Goal: Find specific fact: Find contact information

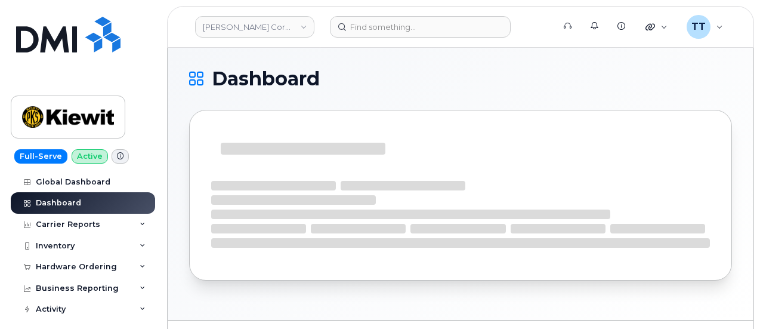
drag, startPoint x: 363, startPoint y: 172, endPoint x: 462, endPoint y: 357, distance: 209.4
drag, startPoint x: 462, startPoint y: 357, endPoint x: 391, endPoint y: 307, distance: 86.0
click at [379, 309] on div "Dashboard" at bounding box center [461, 184] width 586 height 272
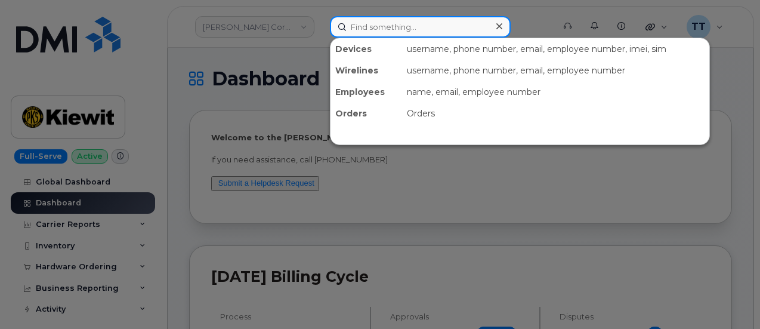
click at [358, 26] on input at bounding box center [420, 26] width 181 height 21
paste input "Sean Farnow"
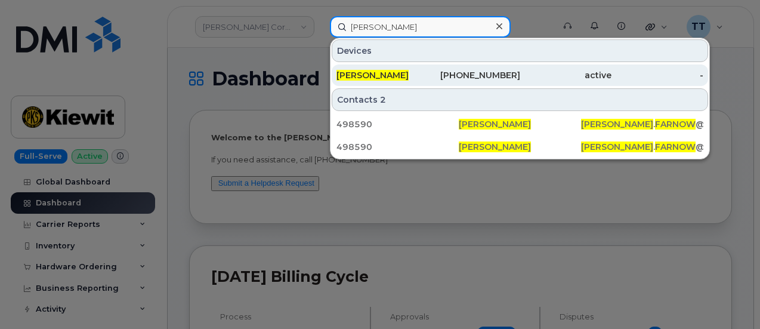
type input "Sean Farnow"
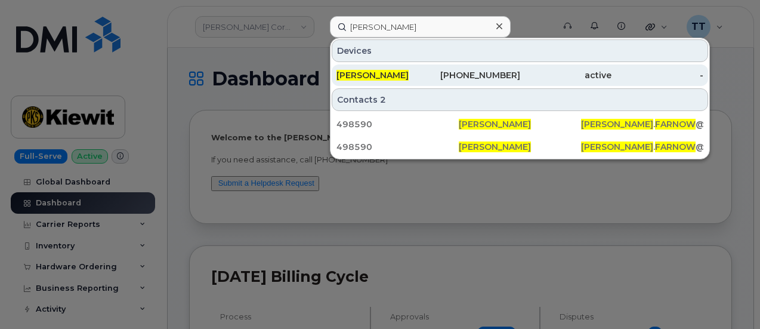
click at [458, 69] on div "913-305-7344" at bounding box center [474, 75] width 92 height 12
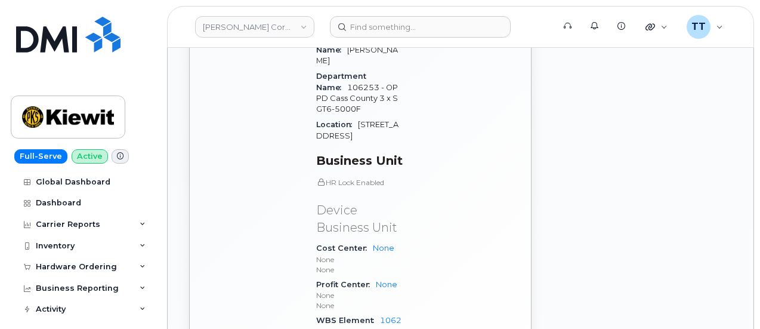
scroll to position [883, 0]
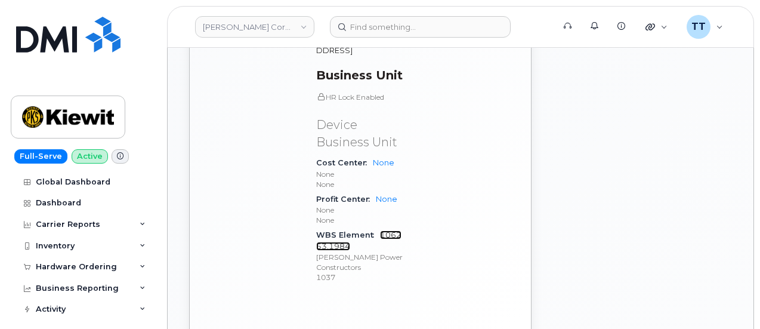
click at [384, 230] on link "106253.1984" at bounding box center [358, 240] width 85 height 20
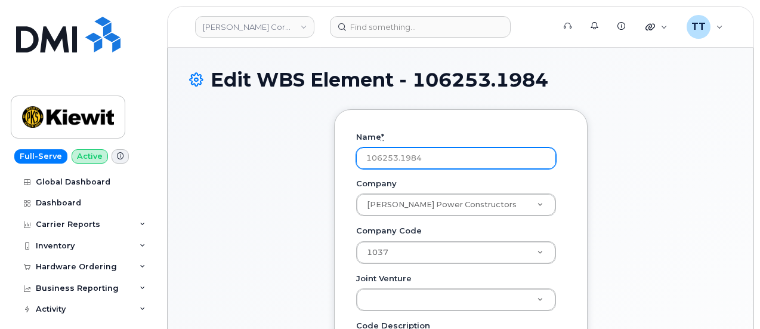
click at [401, 151] on input "106253.1984" at bounding box center [456, 157] width 200 height 21
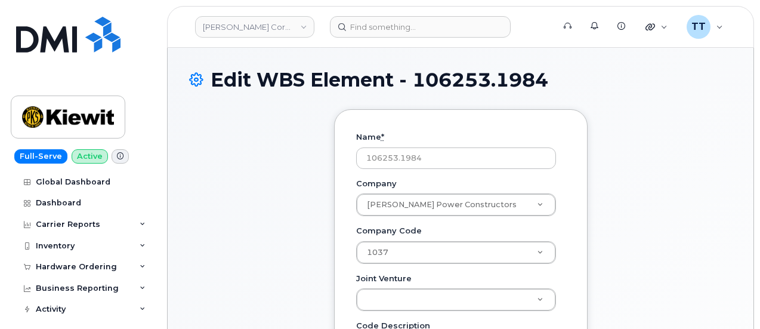
click at [259, 172] on div "Name * 106253.1984 Company Kiewit Power Constructors Company Company Communicat…" at bounding box center [460, 320] width 543 height 423
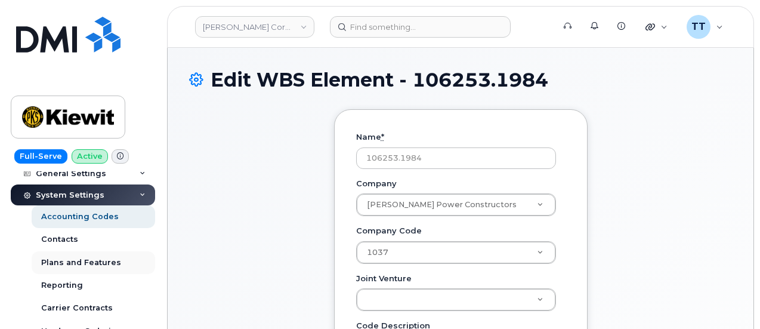
scroll to position [119, 0]
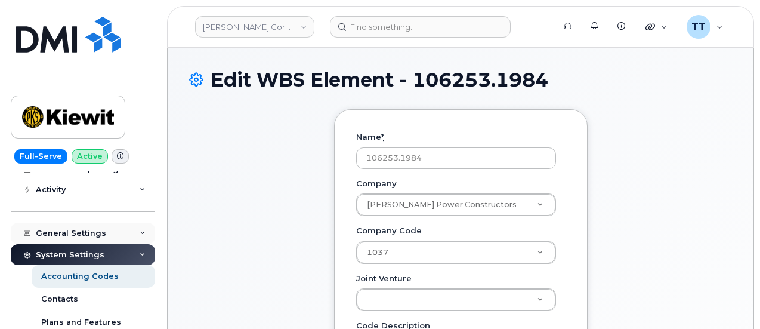
click at [100, 235] on div "General Settings" at bounding box center [71, 233] width 70 height 10
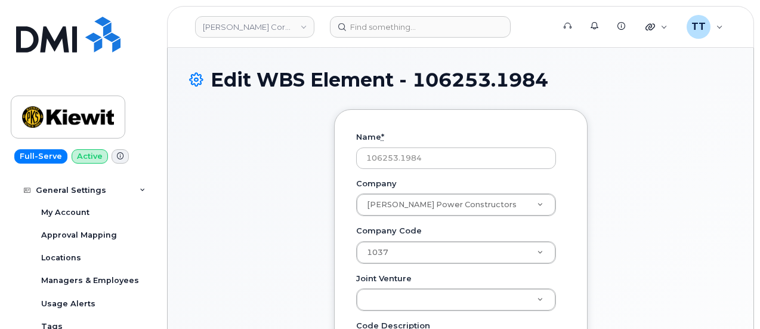
scroll to position [179, 0]
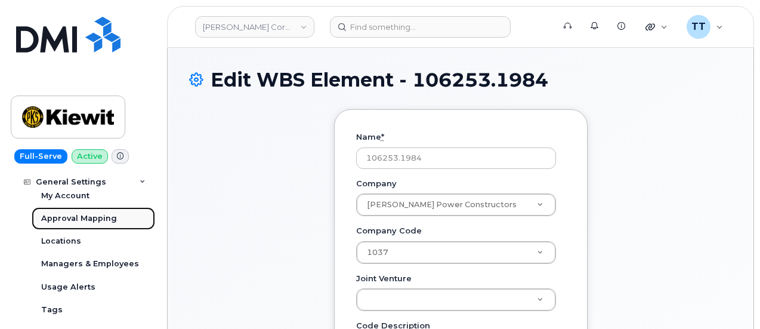
click at [106, 218] on div "Approval Mapping" at bounding box center [79, 218] width 76 height 11
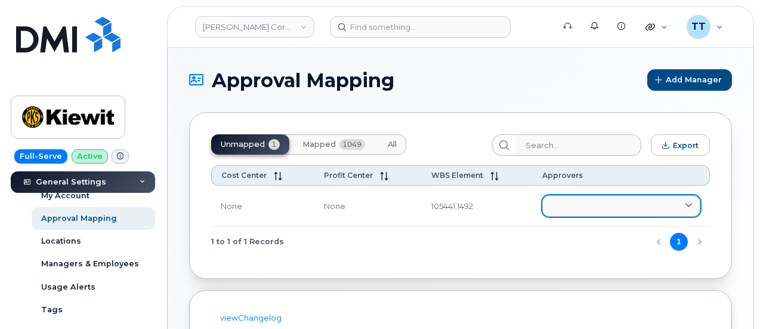
click at [561, 206] on link at bounding box center [621, 205] width 159 height 21
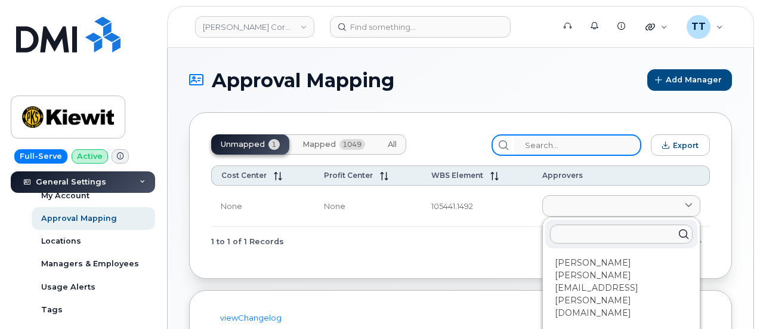
click at [563, 149] on input "search" at bounding box center [577, 144] width 127 height 21
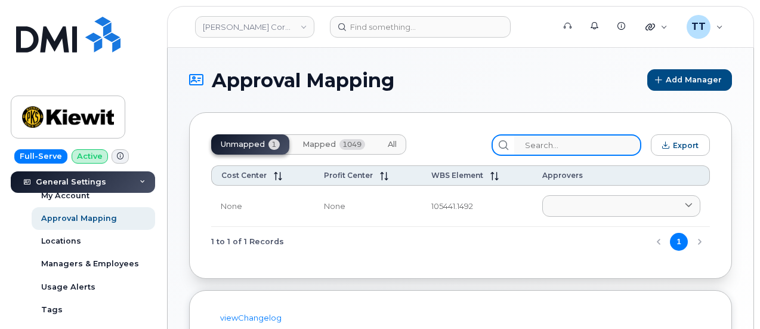
paste input "106253.1984"
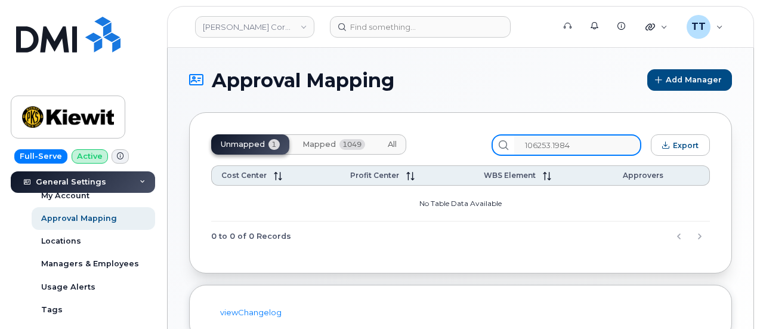
type input "106253.1984"
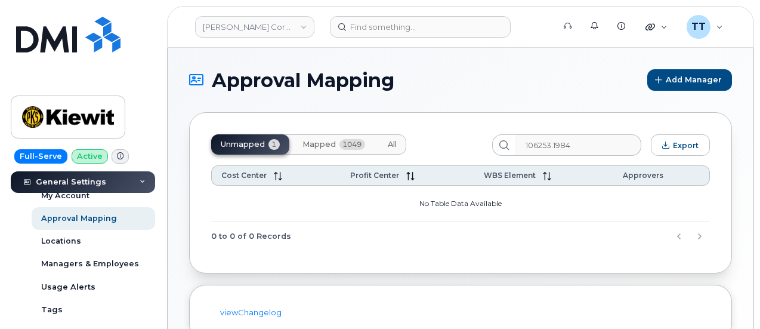
click at [335, 138] on button "Mapped 1049" at bounding box center [334, 144] width 82 height 20
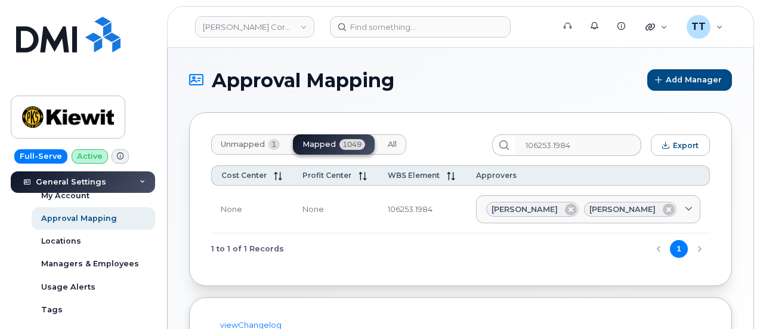
click at [321, 42] on div "Kiewit Corporation Support Alerts Knowledge Base Quicklinks Suspend / Cancel De…" at bounding box center [460, 27] width 587 height 42
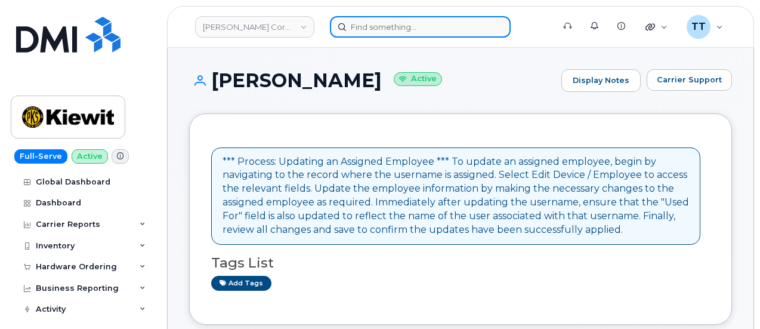
click at [397, 32] on input at bounding box center [420, 26] width 181 height 21
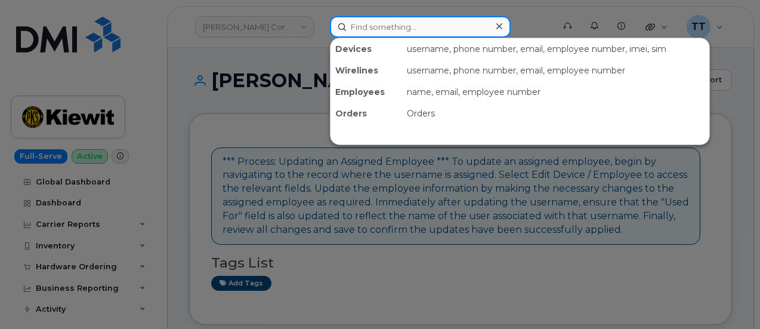
paste input "901-417-2315"
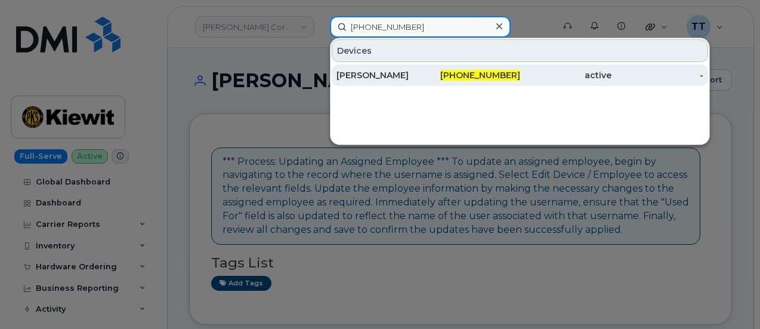
type input "901-417-2315"
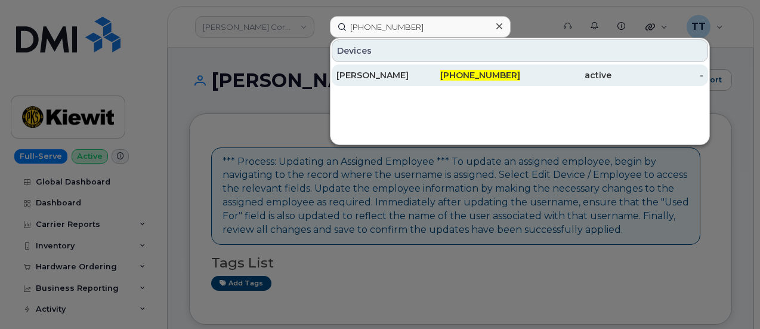
click at [365, 80] on div "SPENCER PRICE" at bounding box center [382, 75] width 92 height 12
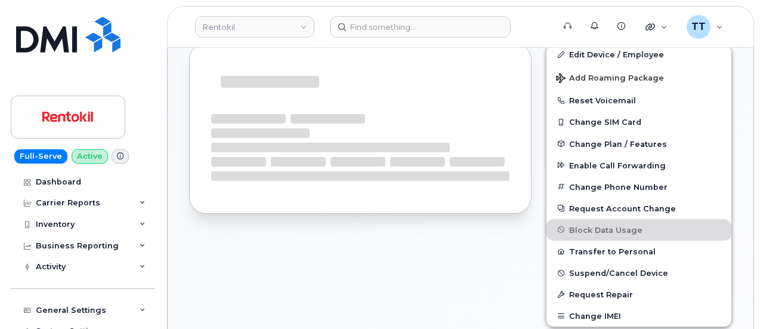
scroll to position [179, 0]
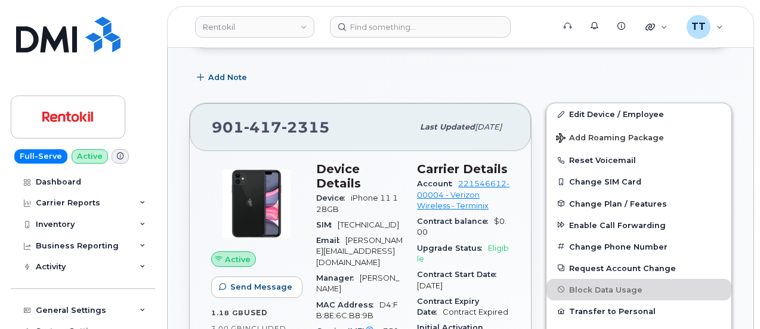
click at [270, 123] on span "417" at bounding box center [263, 127] width 38 height 18
copy span "901 417 2315"
click at [320, 103] on div "901 417 2315 Last updated Oct 03, 2025" at bounding box center [360, 127] width 341 height 48
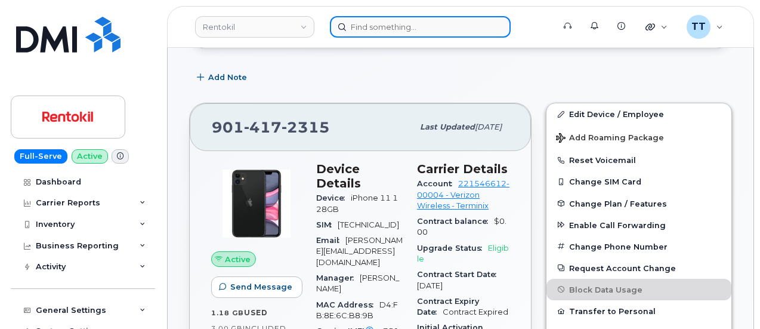
click at [379, 23] on input at bounding box center [420, 26] width 181 height 21
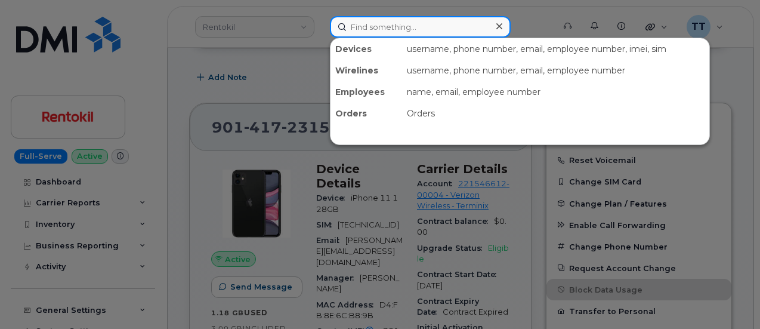
paste input "702-375-3670"
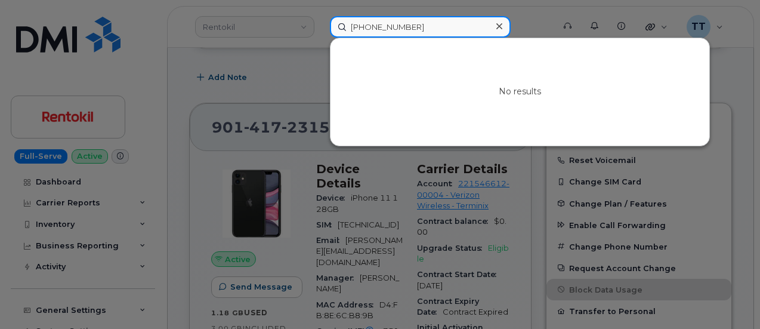
type input "702-375-3670"
click at [366, 32] on input "702-375-3670" at bounding box center [420, 26] width 181 height 21
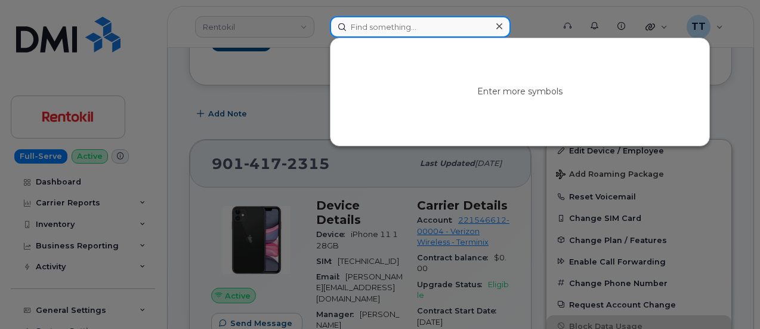
scroll to position [119, 0]
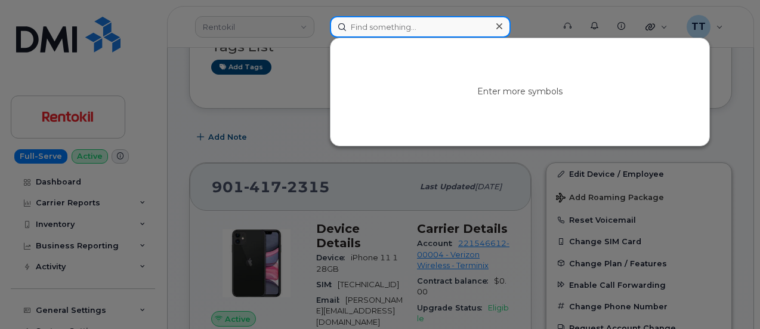
paste input "6613108608"
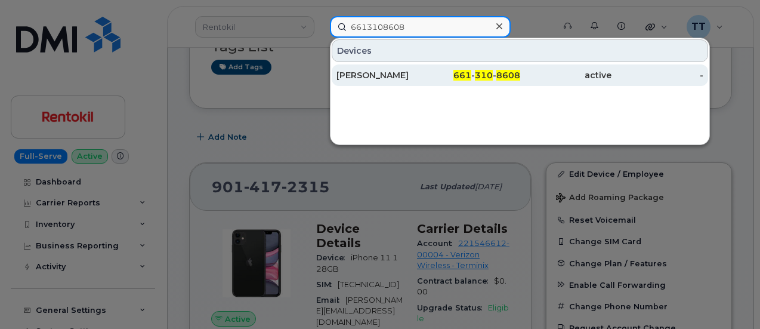
type input "6613108608"
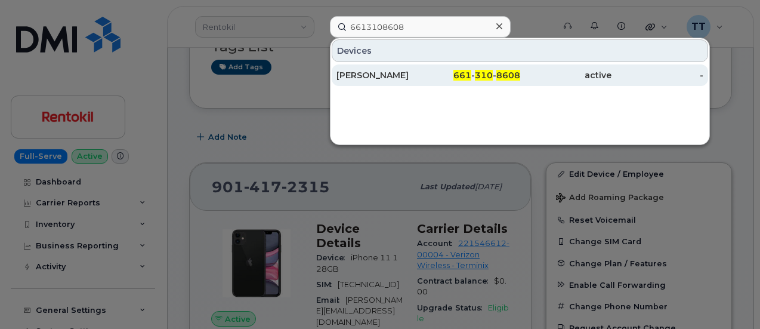
click at [387, 75] on div "JJ FLORES" at bounding box center [382, 75] width 92 height 12
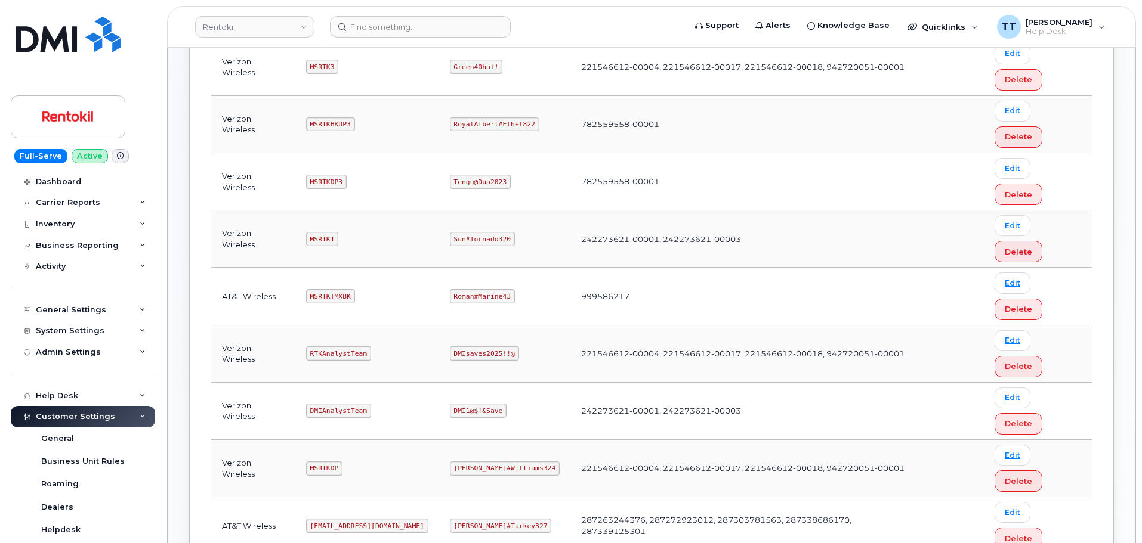
scroll to position [358, 0]
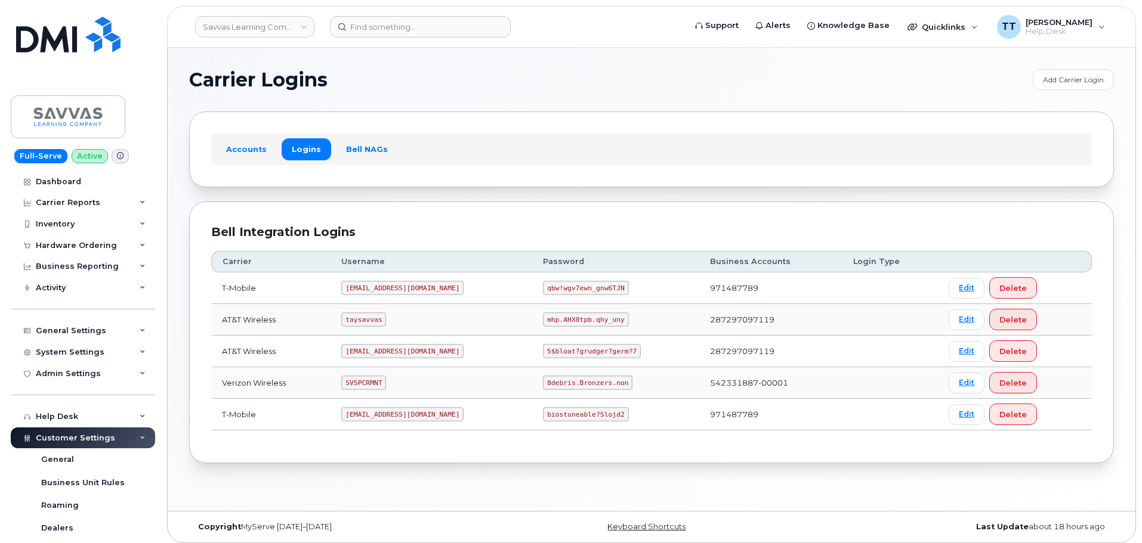
click at [550, 385] on code "8debris.Bronzers.non" at bounding box center [587, 383] width 89 height 14
copy code "8debris.Bronzers.non"
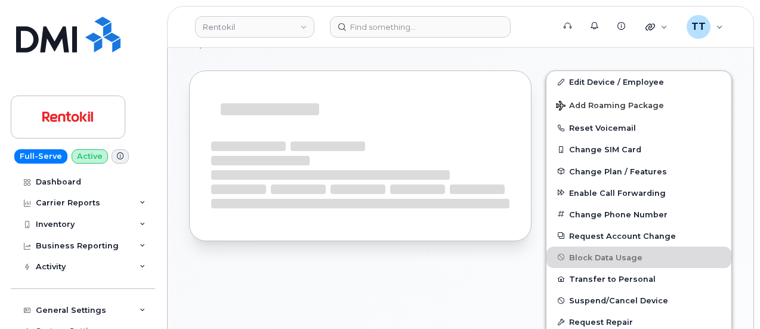
scroll to position [168, 0]
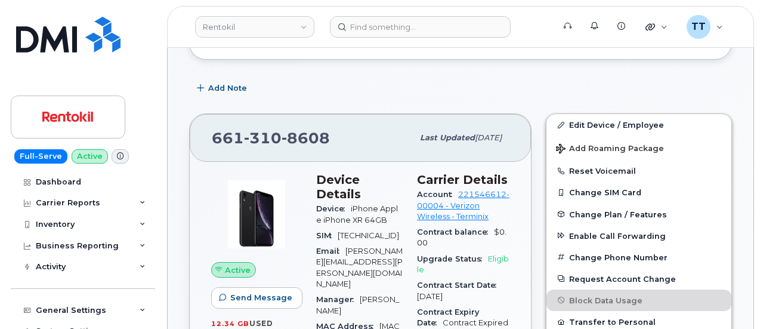
click at [244, 138] on span "310" at bounding box center [263, 138] width 38 height 18
copy span "661 310 8608"
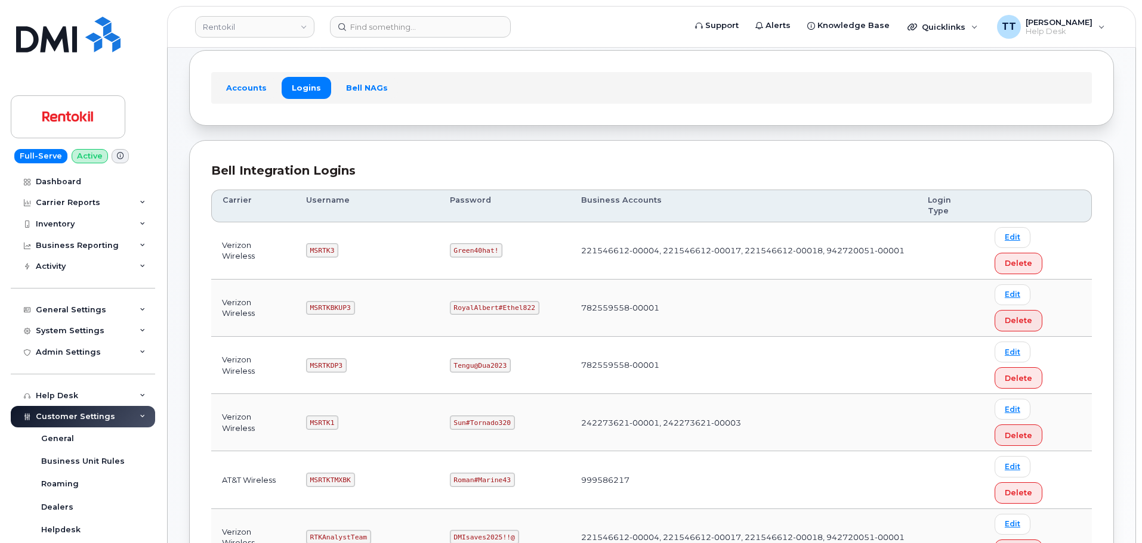
scroll to position [239, 0]
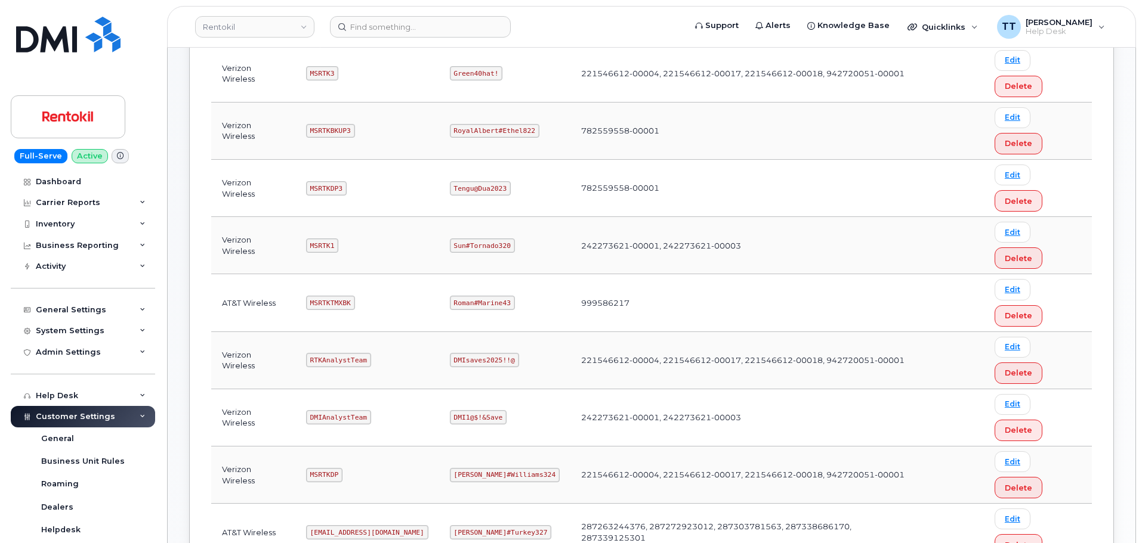
click at [598, 389] on td "242273621-00001, 242273621-00003" at bounding box center [743, 417] width 347 height 57
click at [622, 447] on td "221546612-00004, 221546612-00017, 221546612-00018, 942720051-00001" at bounding box center [743, 475] width 347 height 57
